Goal: Information Seeking & Learning: Learn about a topic

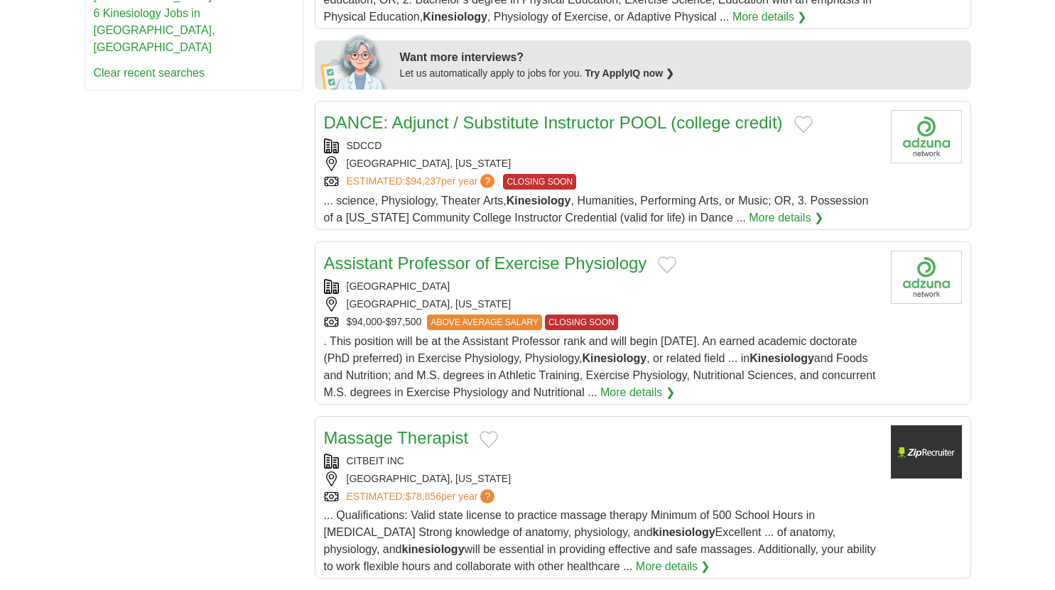
scroll to position [710, 0]
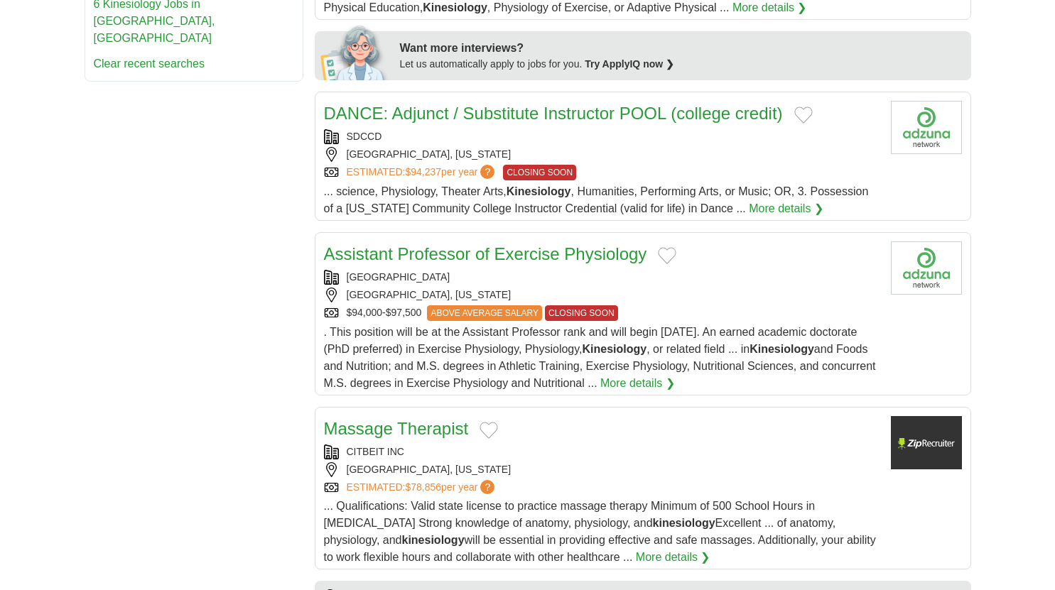
click at [501, 241] on h2 "Assistant Professor of Exercise Physiology" at bounding box center [485, 254] width 323 height 26
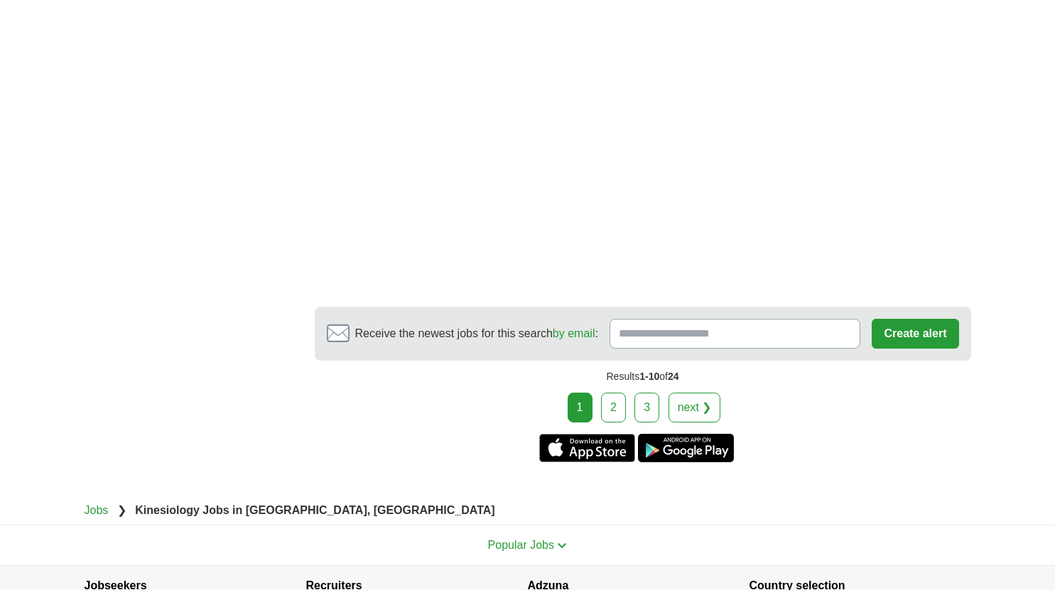
scroll to position [2486, 0]
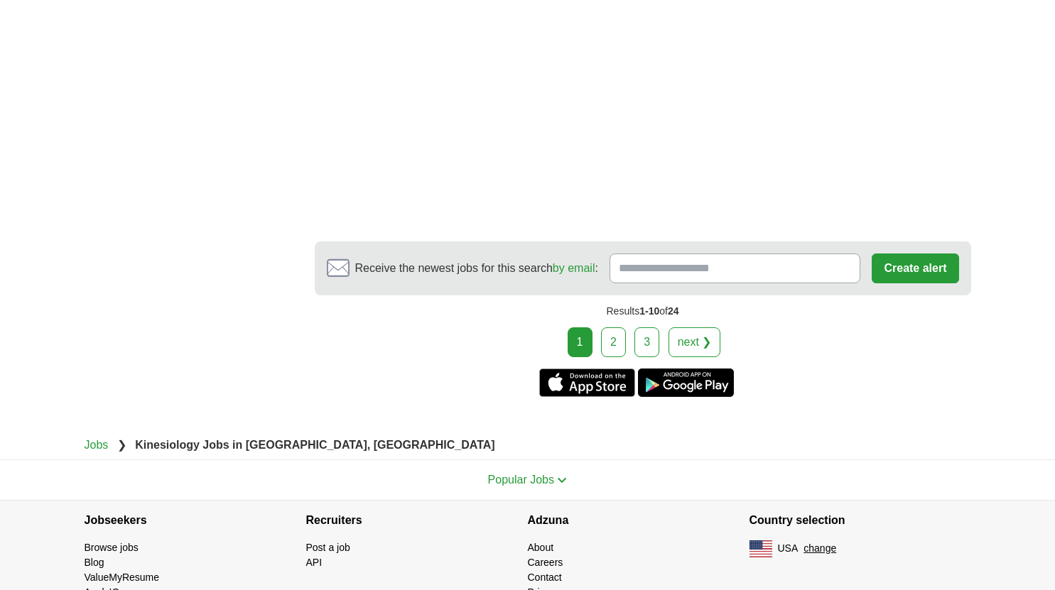
click at [619, 343] on link "2" at bounding box center [613, 342] width 25 height 30
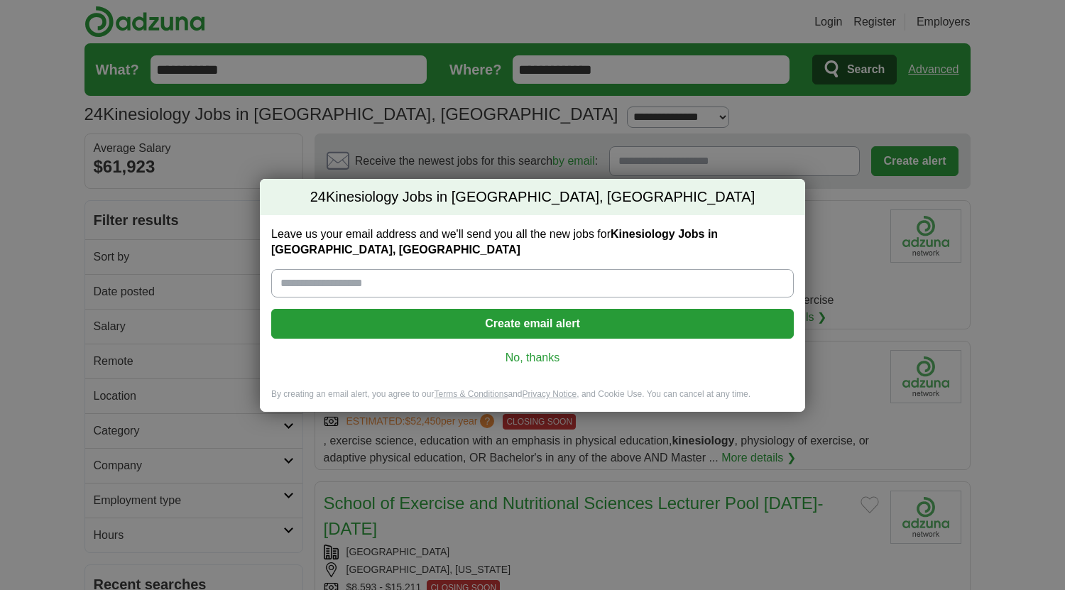
click at [0, 360] on div "24 Kinesiology Jobs in [GEOGRAPHIC_DATA], [GEOGRAPHIC_DATA] Leave us your email…" at bounding box center [532, 295] width 1065 height 590
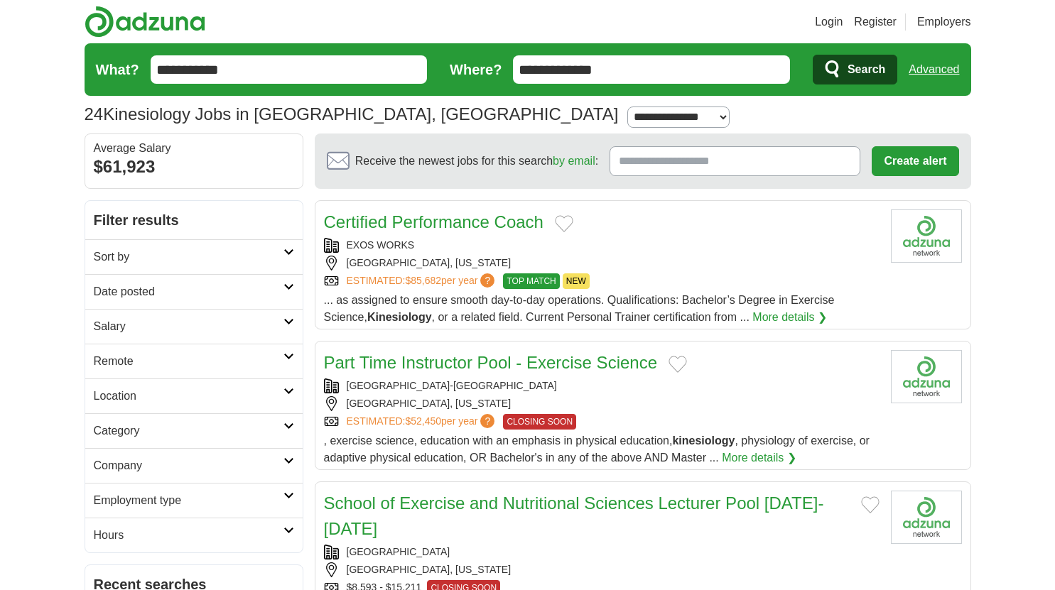
click at [612, 67] on input "**********" at bounding box center [651, 69] width 277 height 28
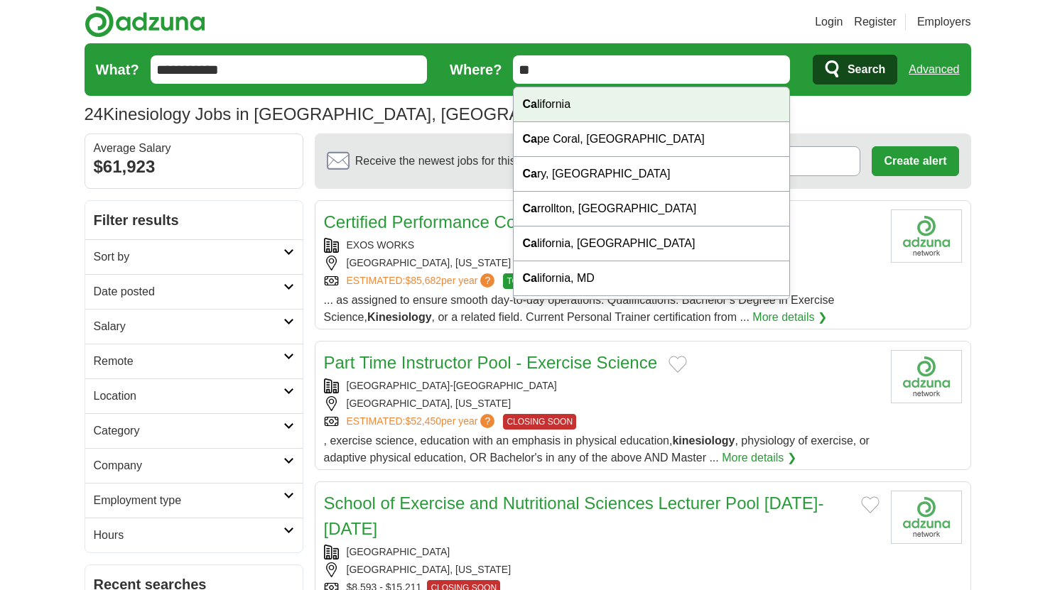
click at [560, 102] on div "Ca lifornia" at bounding box center [652, 104] width 276 height 35
type input "**********"
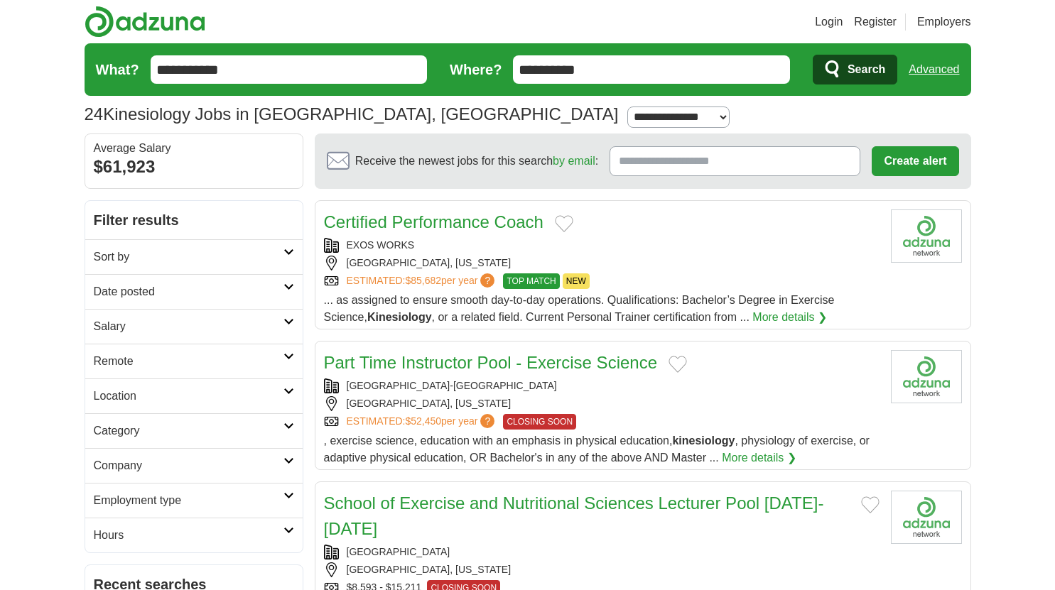
click at [820, 68] on button "Search" at bounding box center [855, 70] width 85 height 30
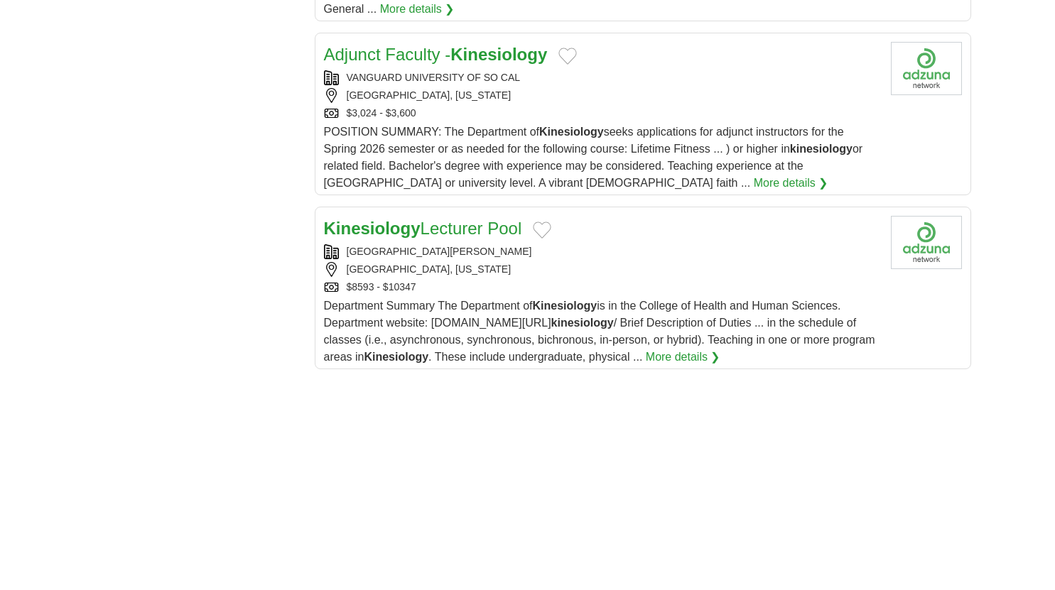
scroll to position [1776, 0]
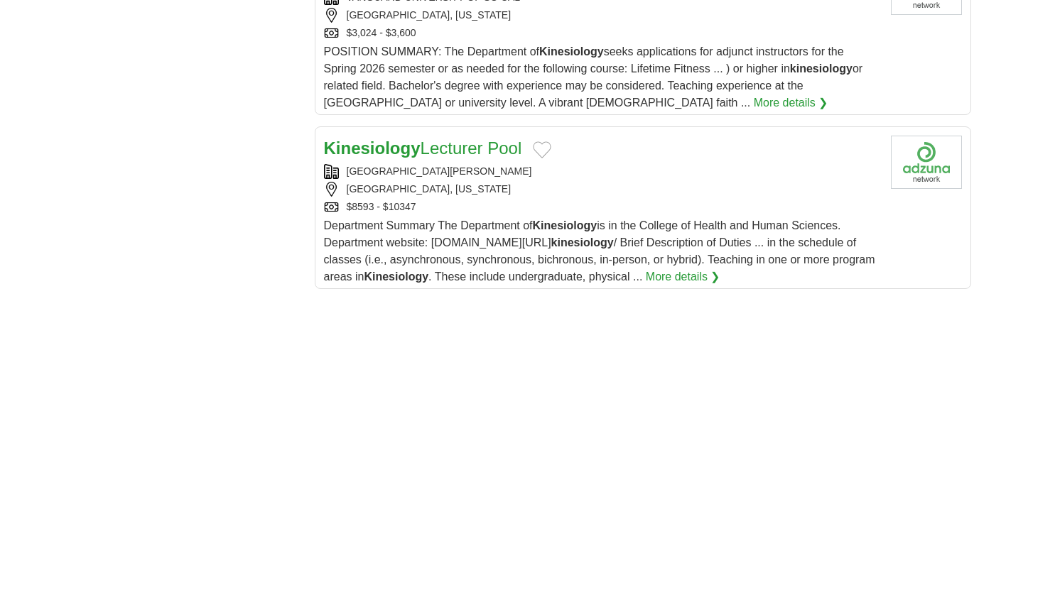
click at [457, 139] on link "Kinesiology Lecturer Pool" at bounding box center [423, 148] width 198 height 19
